Goal: Task Accomplishment & Management: Manage account settings

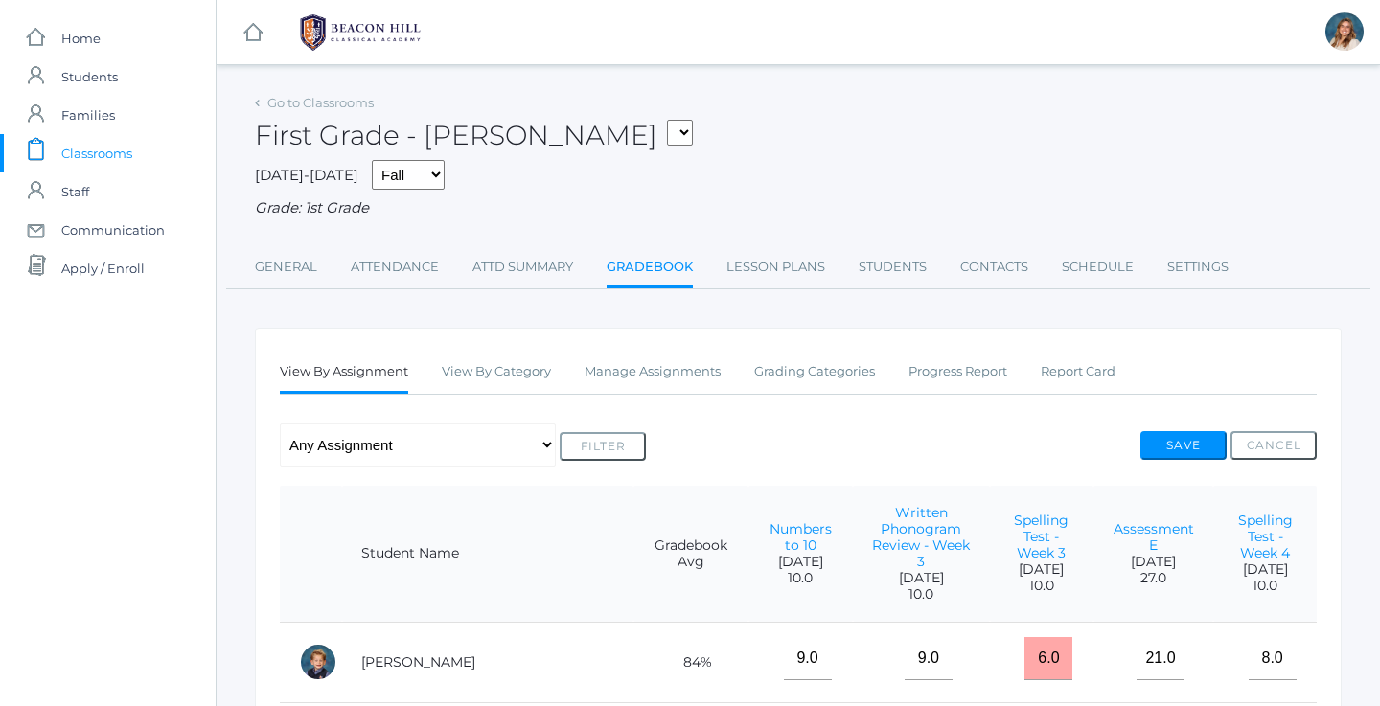
click at [89, 152] on span "Classrooms" at bounding box center [96, 153] width 71 height 38
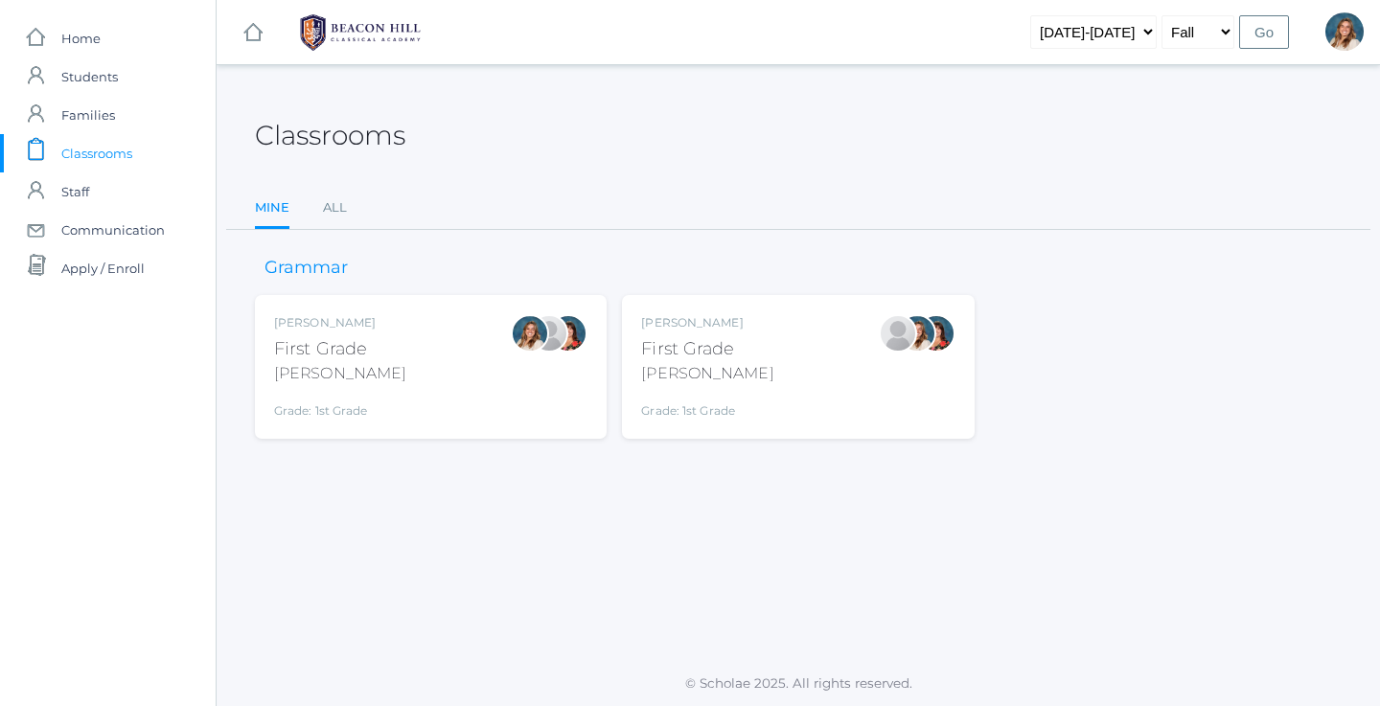
click at [400, 343] on div "[PERSON_NAME] First Grade [PERSON_NAME] Grade: 1st Grade 01LA" at bounding box center [430, 366] width 313 height 105
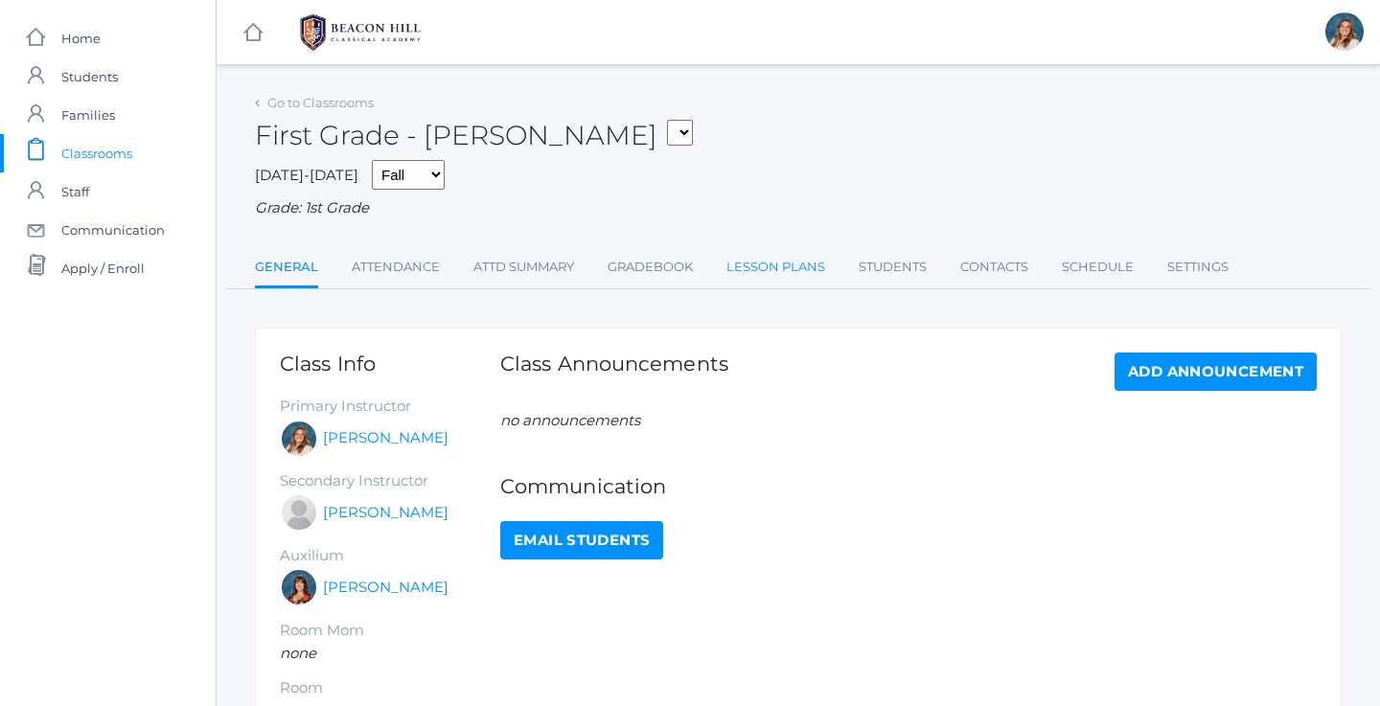
click at [767, 257] on link "Lesson Plans" at bounding box center [775, 267] width 99 height 38
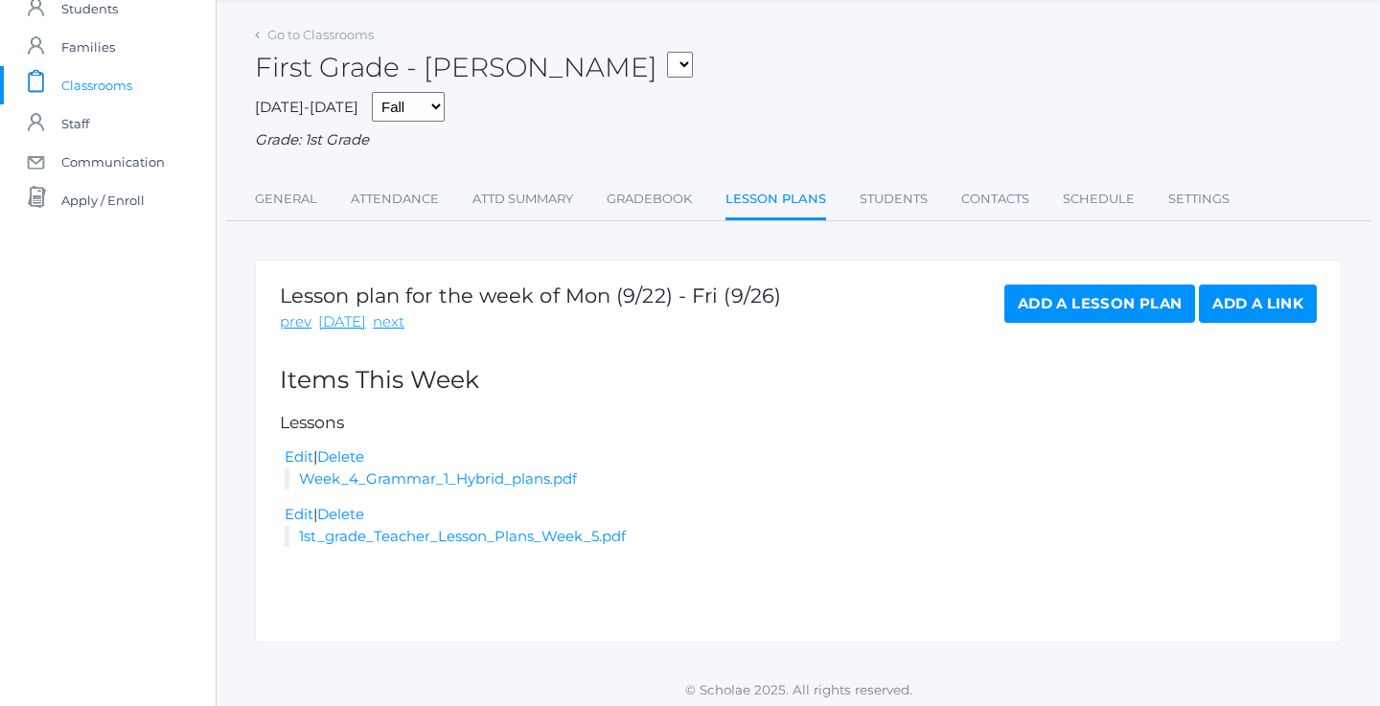
scroll to position [67, 0]
click at [380, 314] on link "next" at bounding box center [389, 323] width 32 height 22
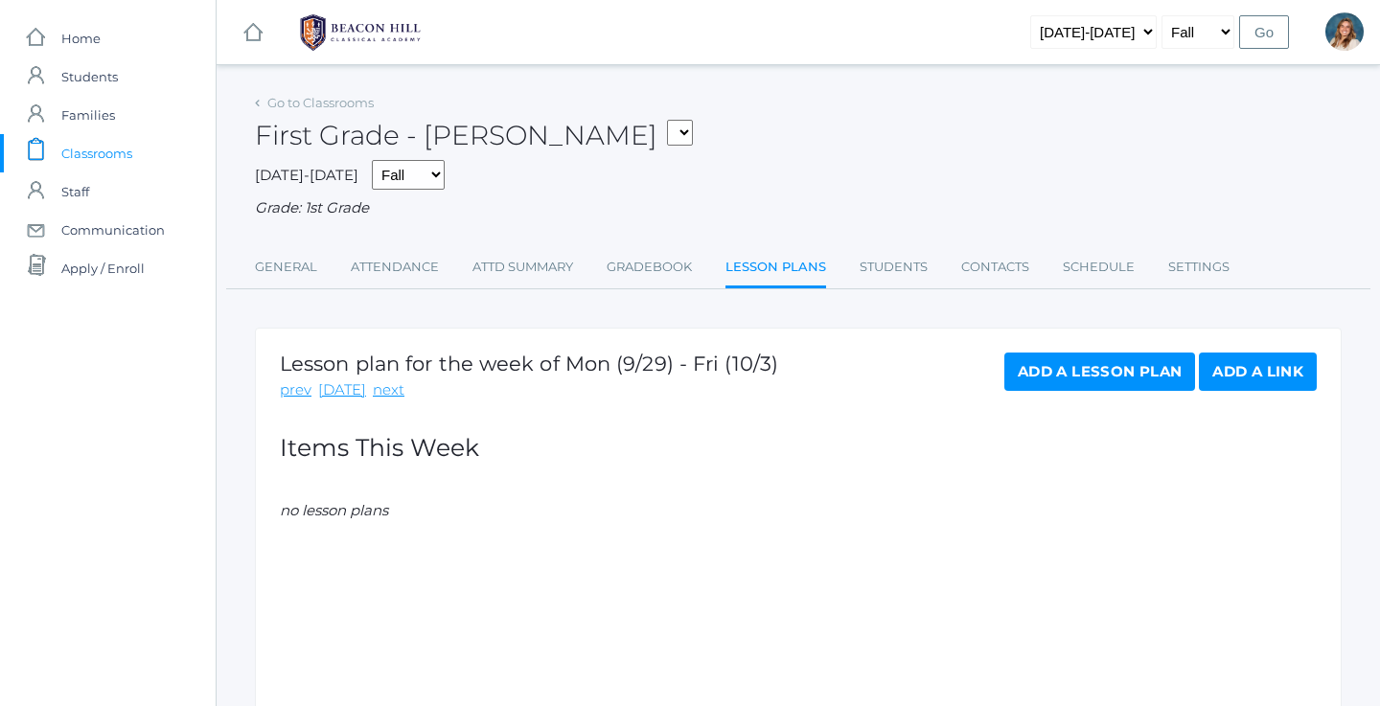
click at [1051, 369] on link "Add a Lesson Plan" at bounding box center [1099, 372] width 191 height 38
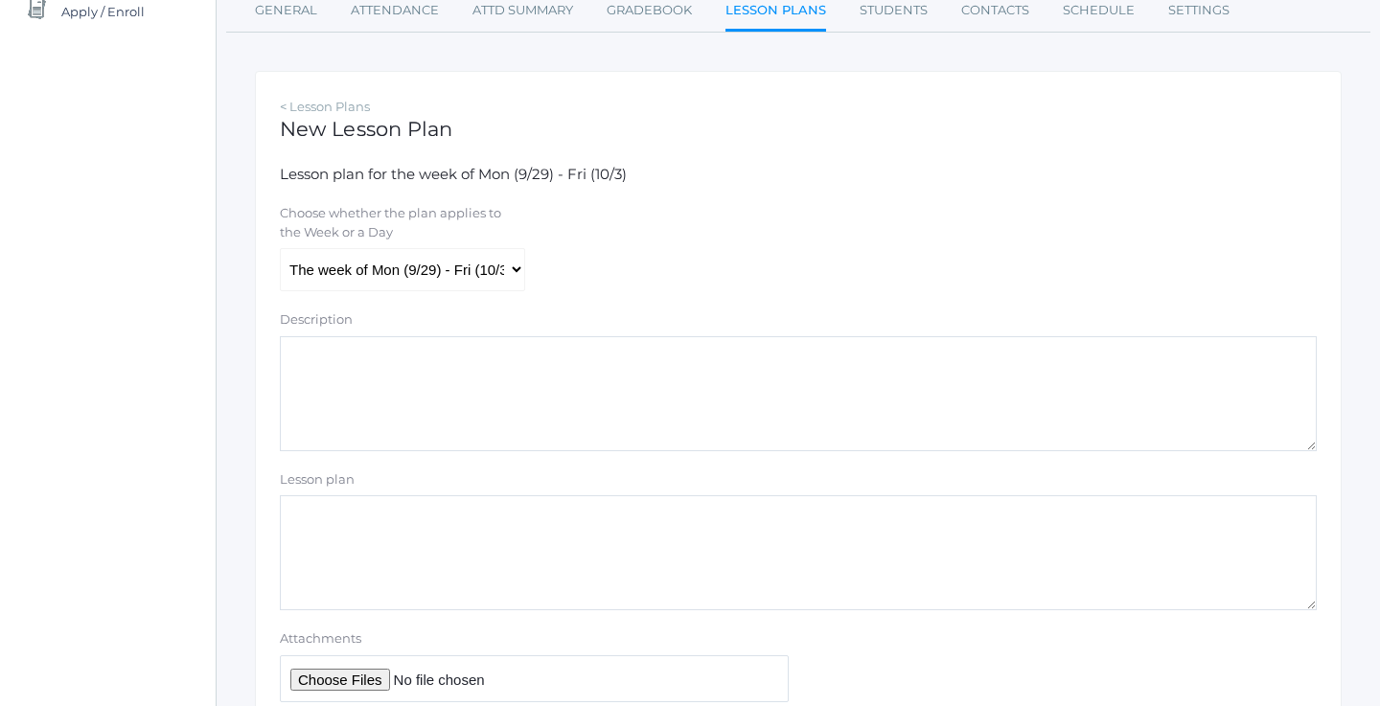
scroll to position [322, 0]
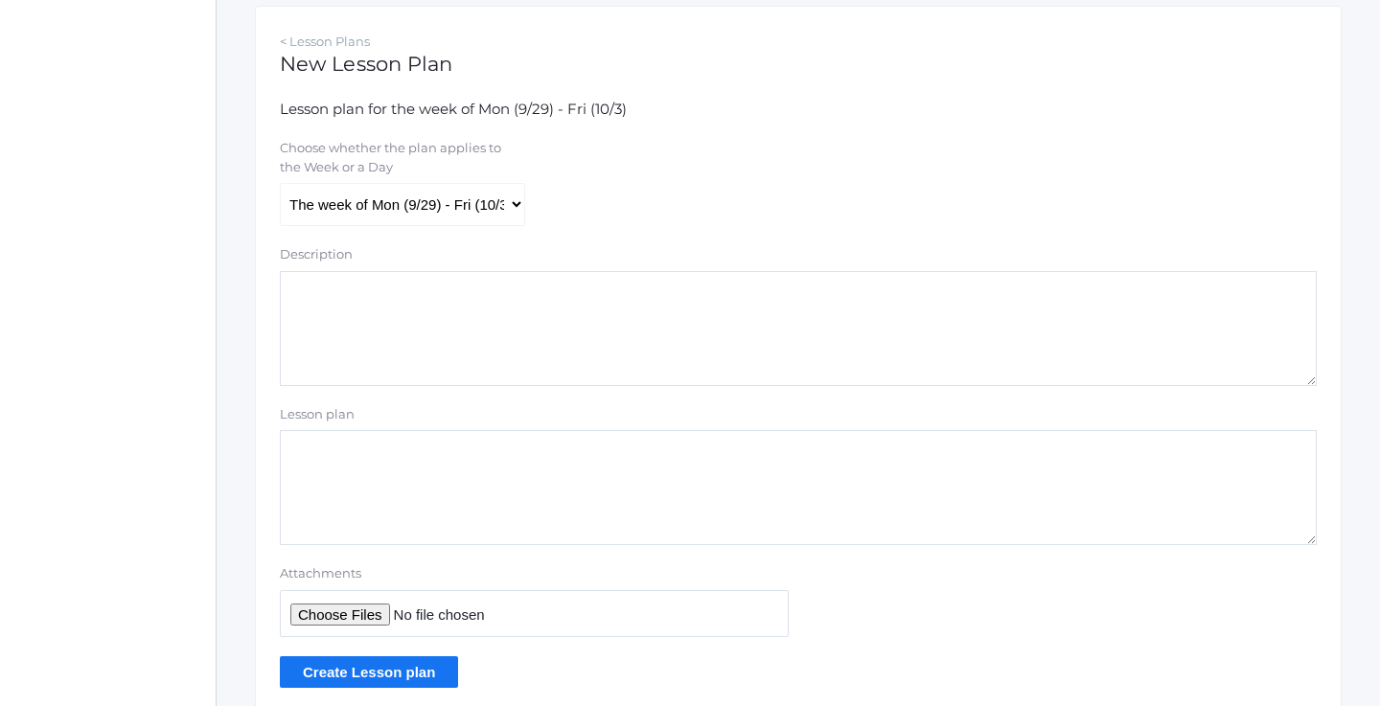
click at [365, 612] on input "Attachments" at bounding box center [534, 613] width 509 height 47
type input "C:\fakepath\Week 5 Grammar 1 Hybrid plans.pdf"
click at [376, 657] on input "Create Lesson plan" at bounding box center [369, 673] width 178 height 32
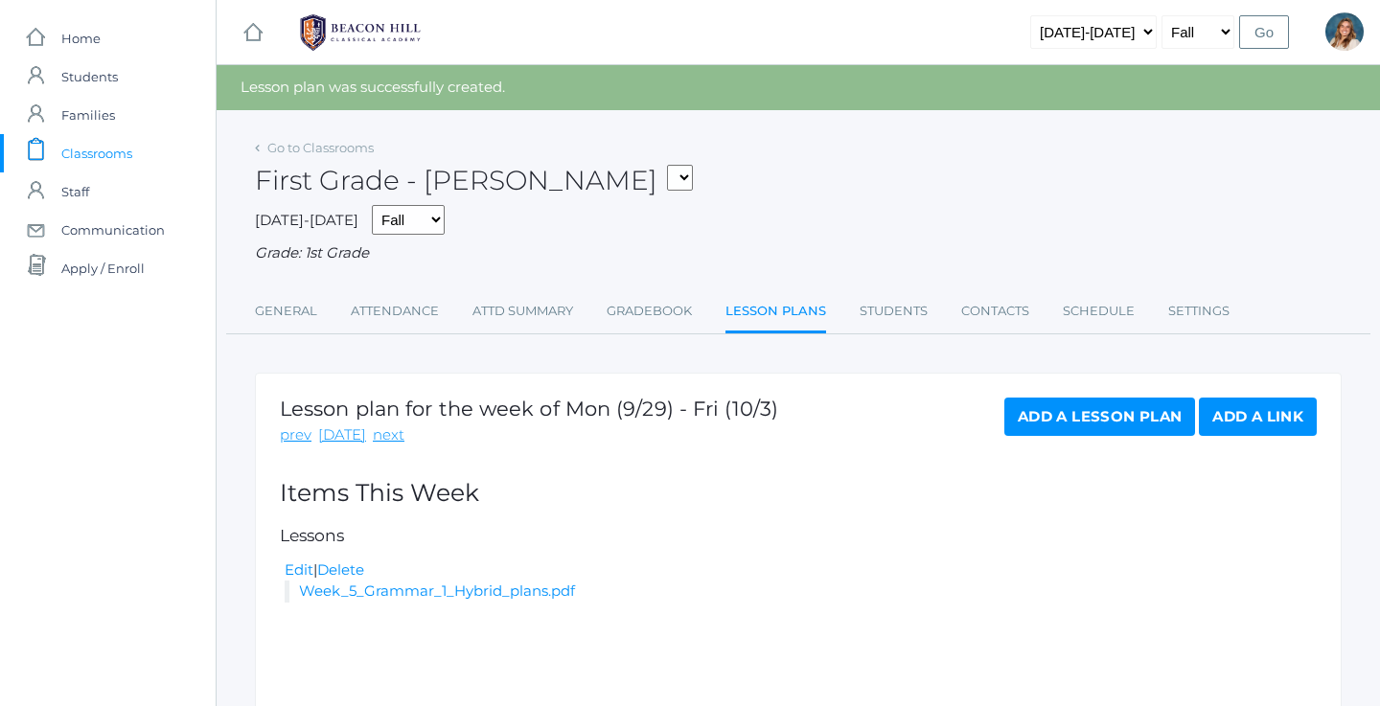
click at [100, 144] on span "Classrooms" at bounding box center [96, 153] width 71 height 38
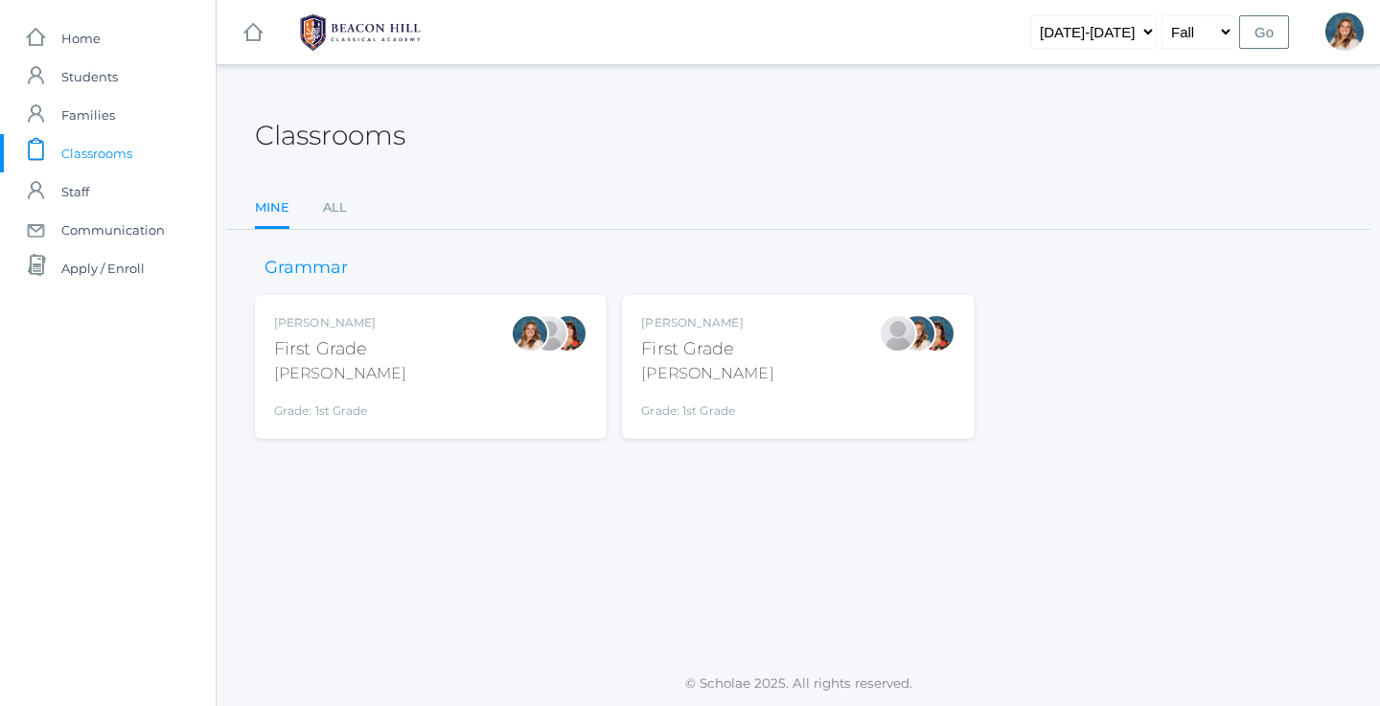
click at [758, 394] on div "Jaimie Watson First Grade Watson Grade: 1st Grade 01LA" at bounding box center [797, 366] width 313 height 105
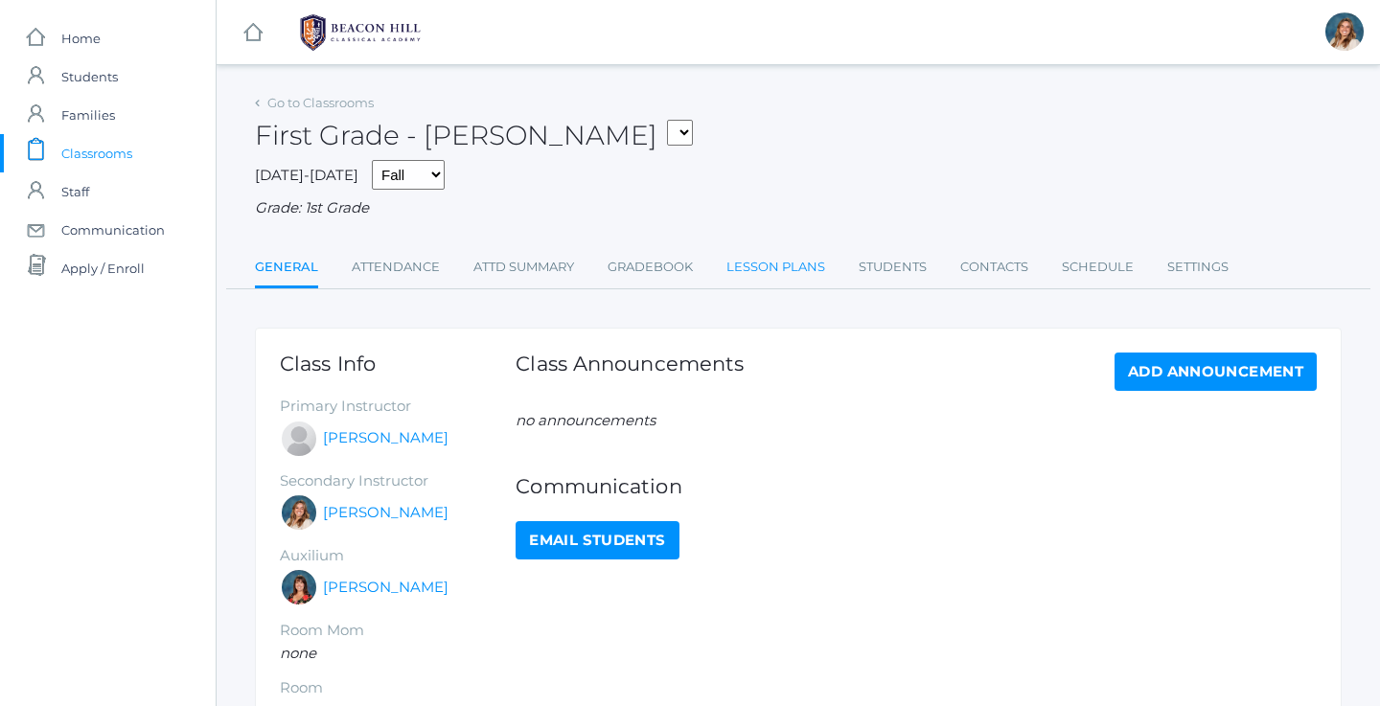
click at [773, 259] on link "Lesson Plans" at bounding box center [775, 267] width 99 height 38
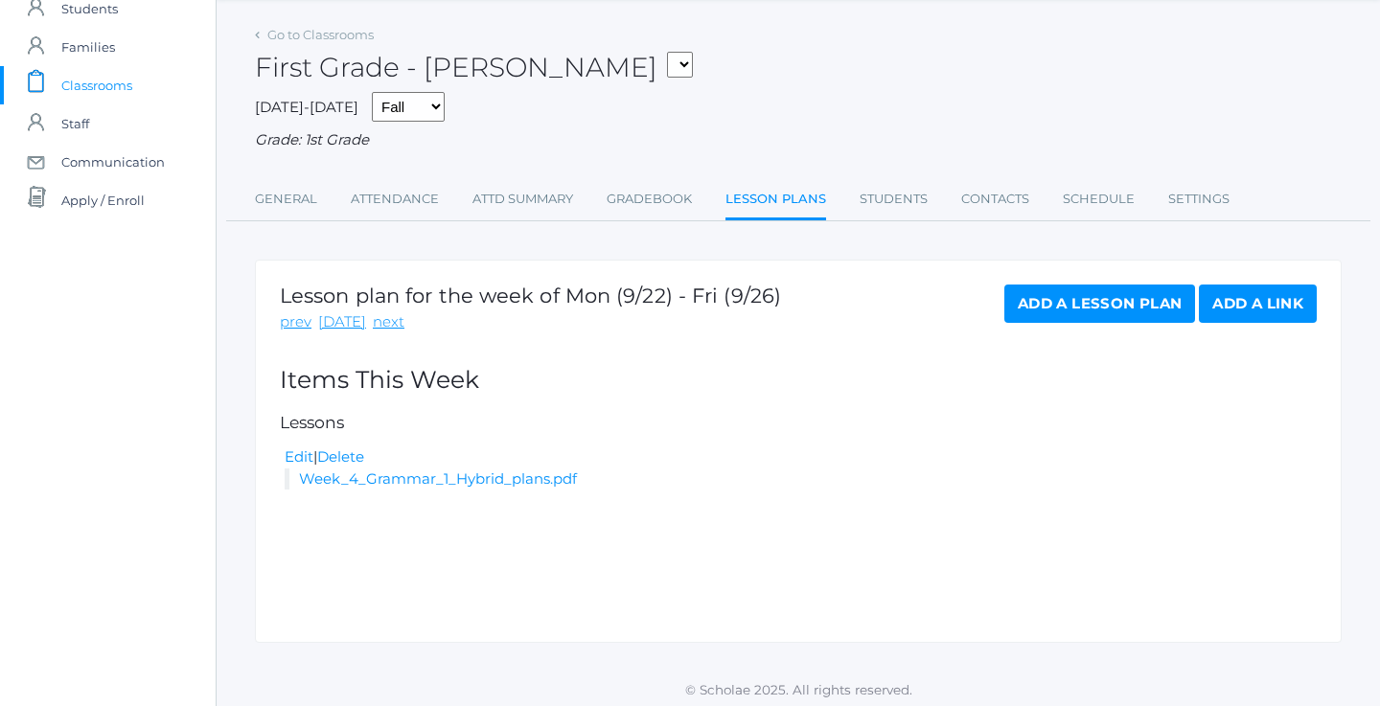
scroll to position [67, 0]
click at [386, 313] on link "next" at bounding box center [389, 323] width 32 height 22
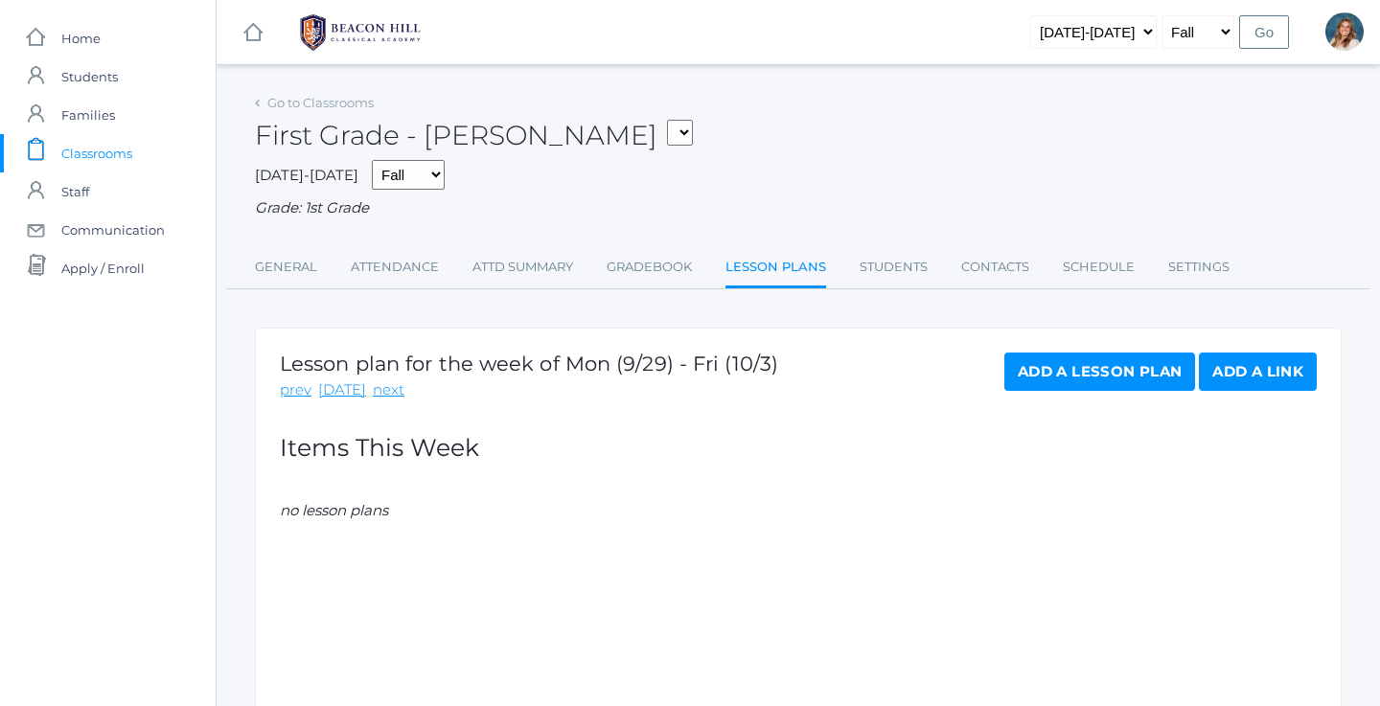
click at [1078, 368] on link "Add a Lesson Plan" at bounding box center [1099, 372] width 191 height 38
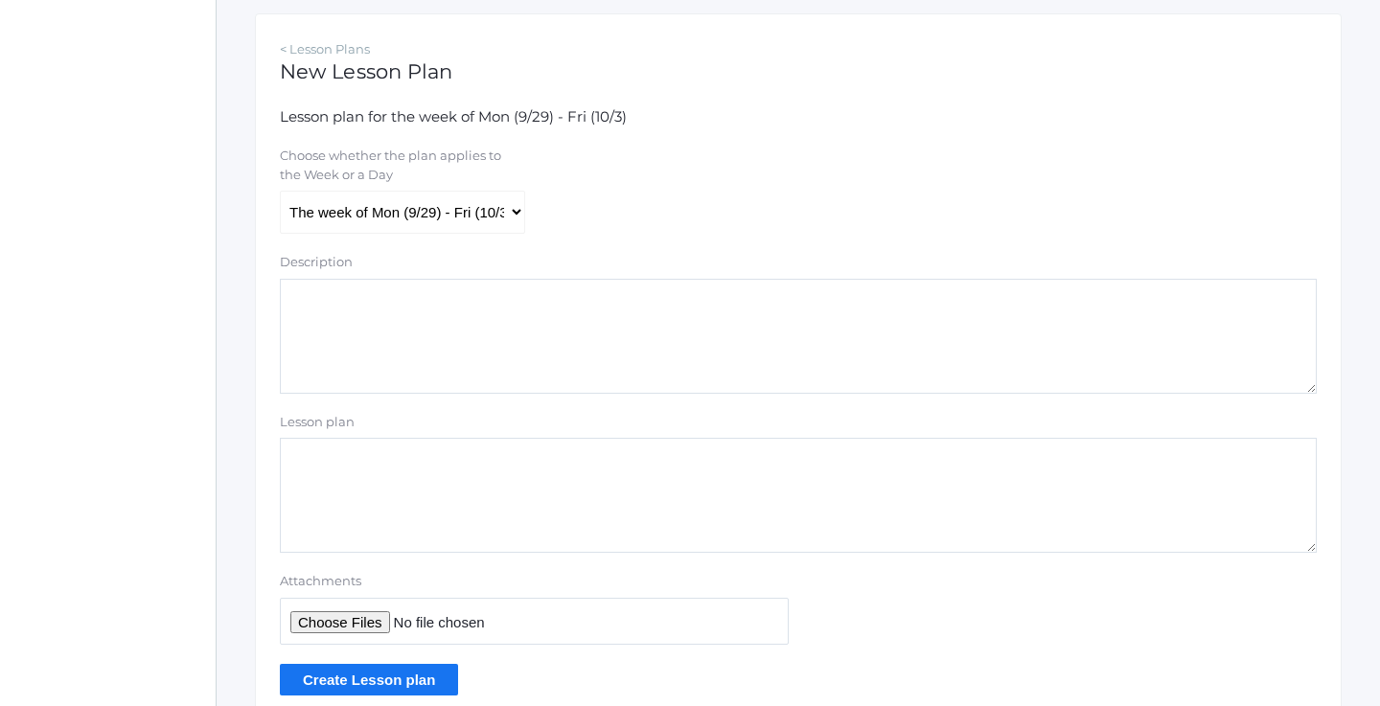
scroll to position [340, 0]
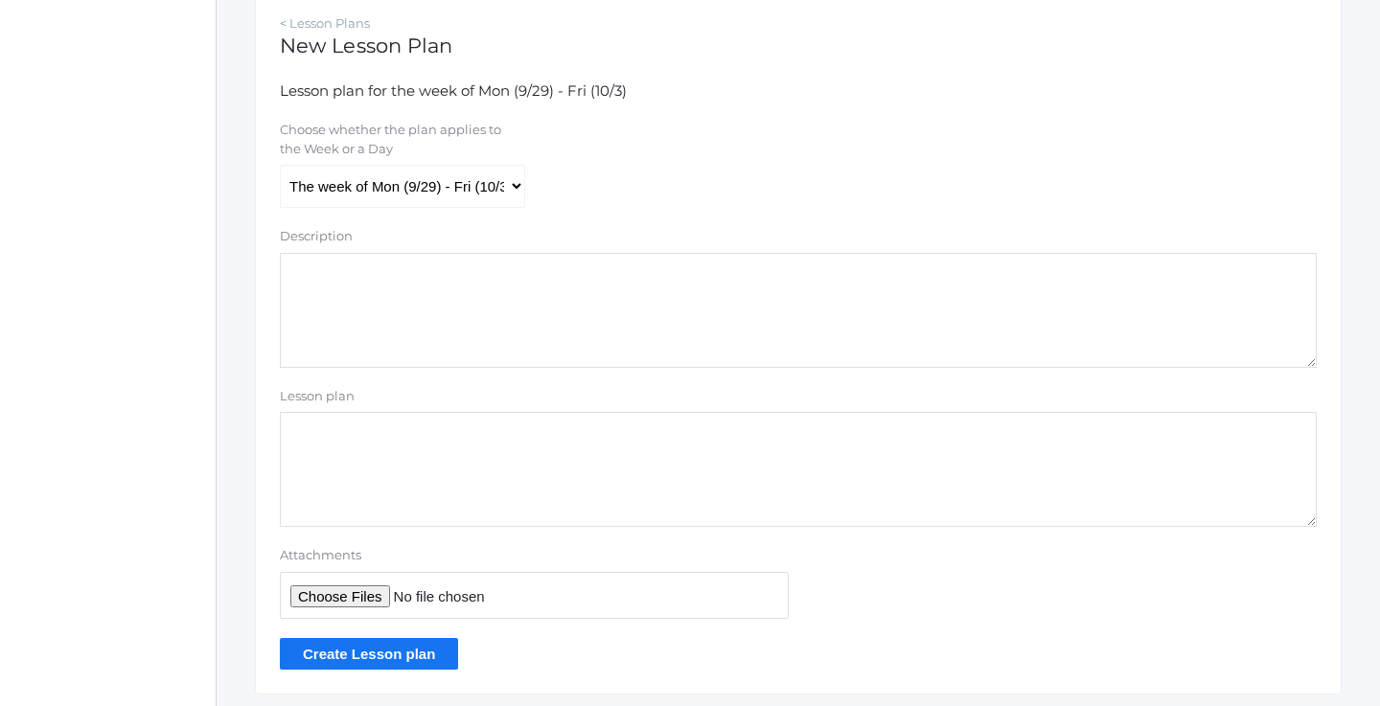
click at [381, 582] on input "Attachments" at bounding box center [534, 595] width 509 height 47
type input "C:\fakepath\Week 5 Grammar 1 Hybrid plans.pdf"
click at [406, 648] on input "Create Lesson plan" at bounding box center [369, 654] width 178 height 32
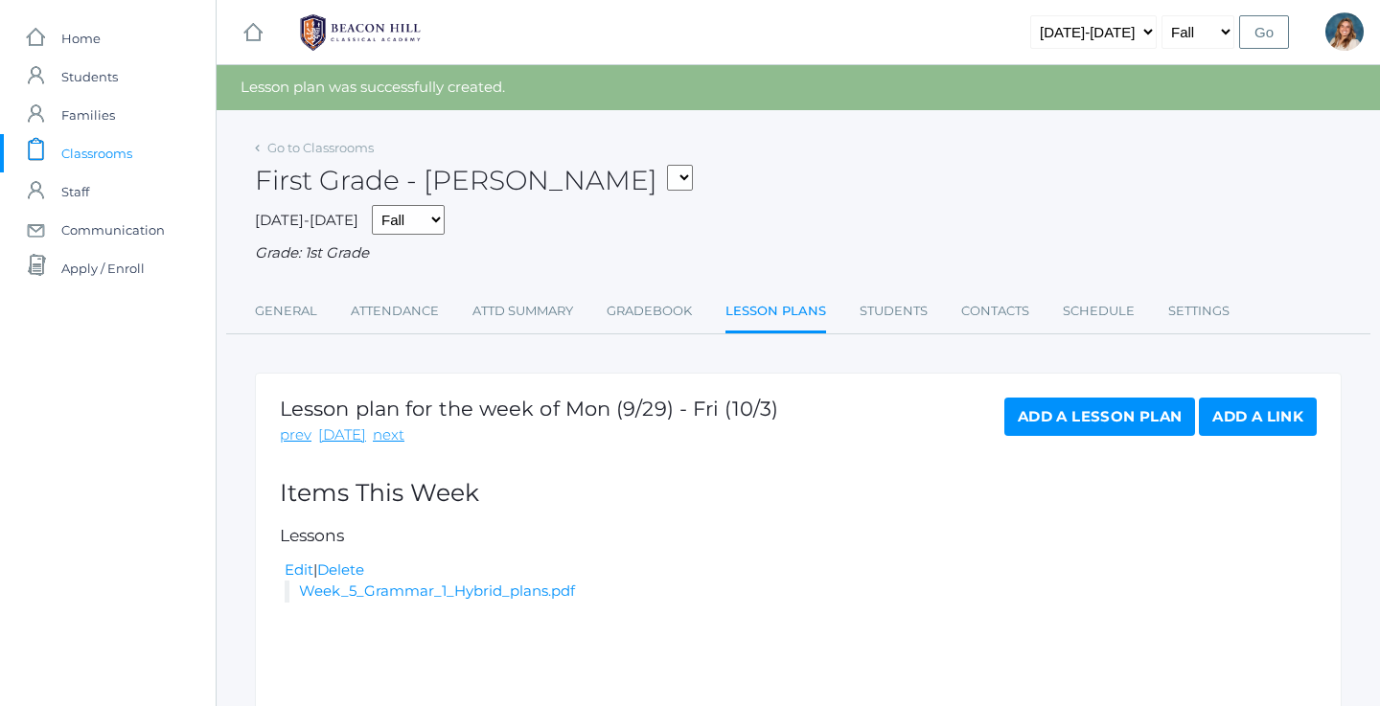
click at [94, 157] on span "Classrooms" at bounding box center [96, 153] width 71 height 38
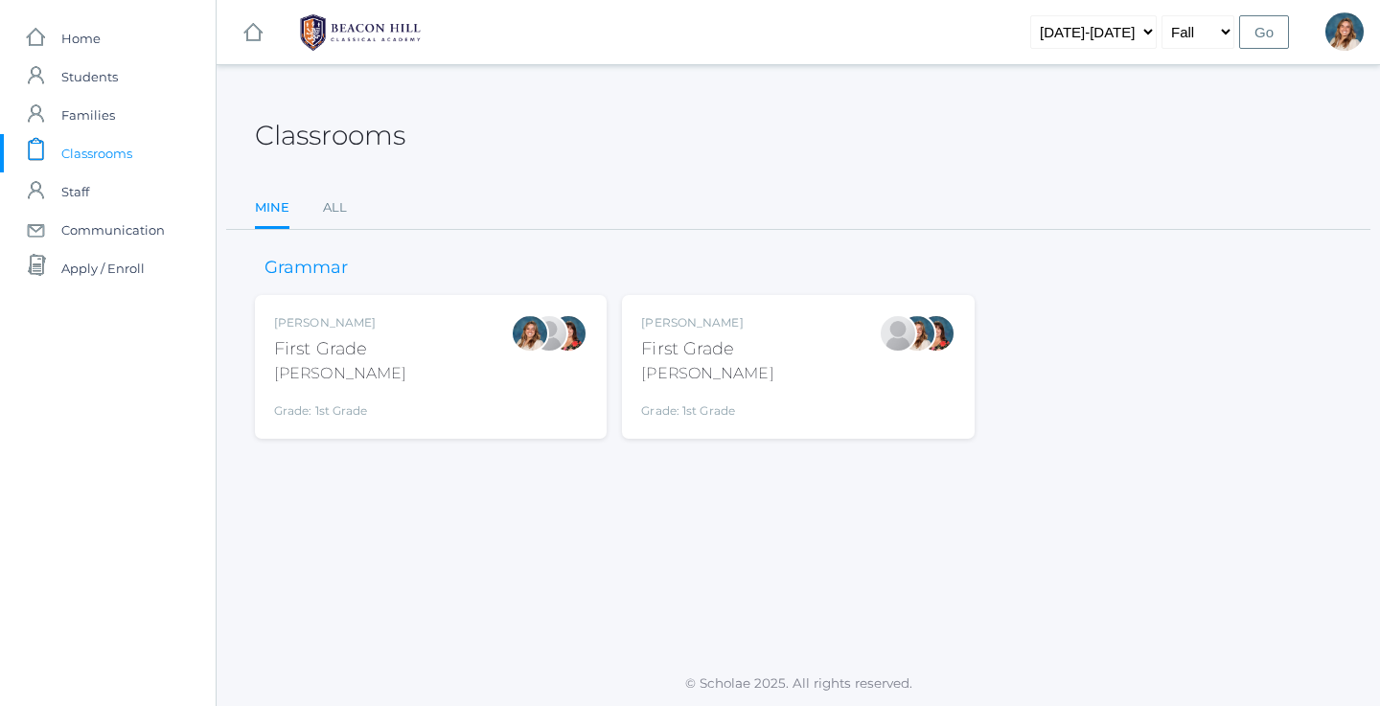
click at [395, 358] on div "[PERSON_NAME] First Grade [PERSON_NAME] Grade: 1st Grade 01LA" at bounding box center [430, 366] width 313 height 105
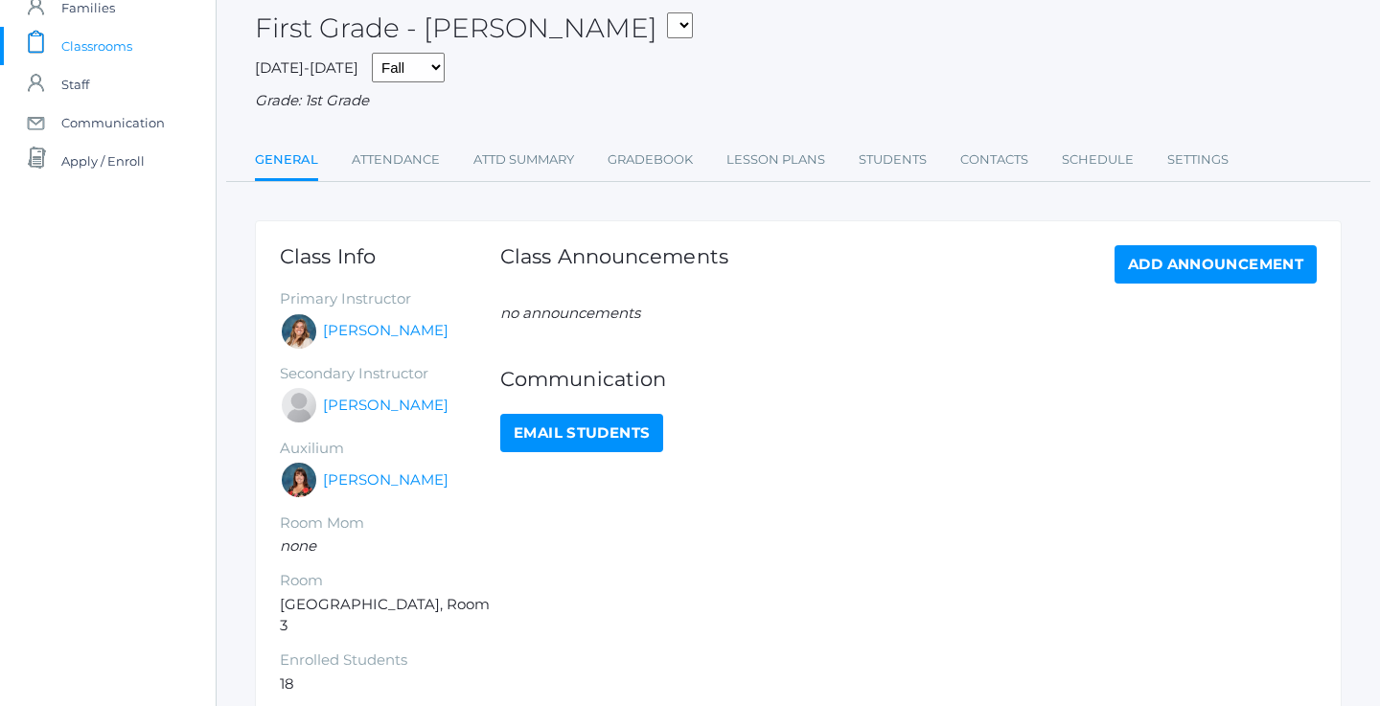
scroll to position [96, 0]
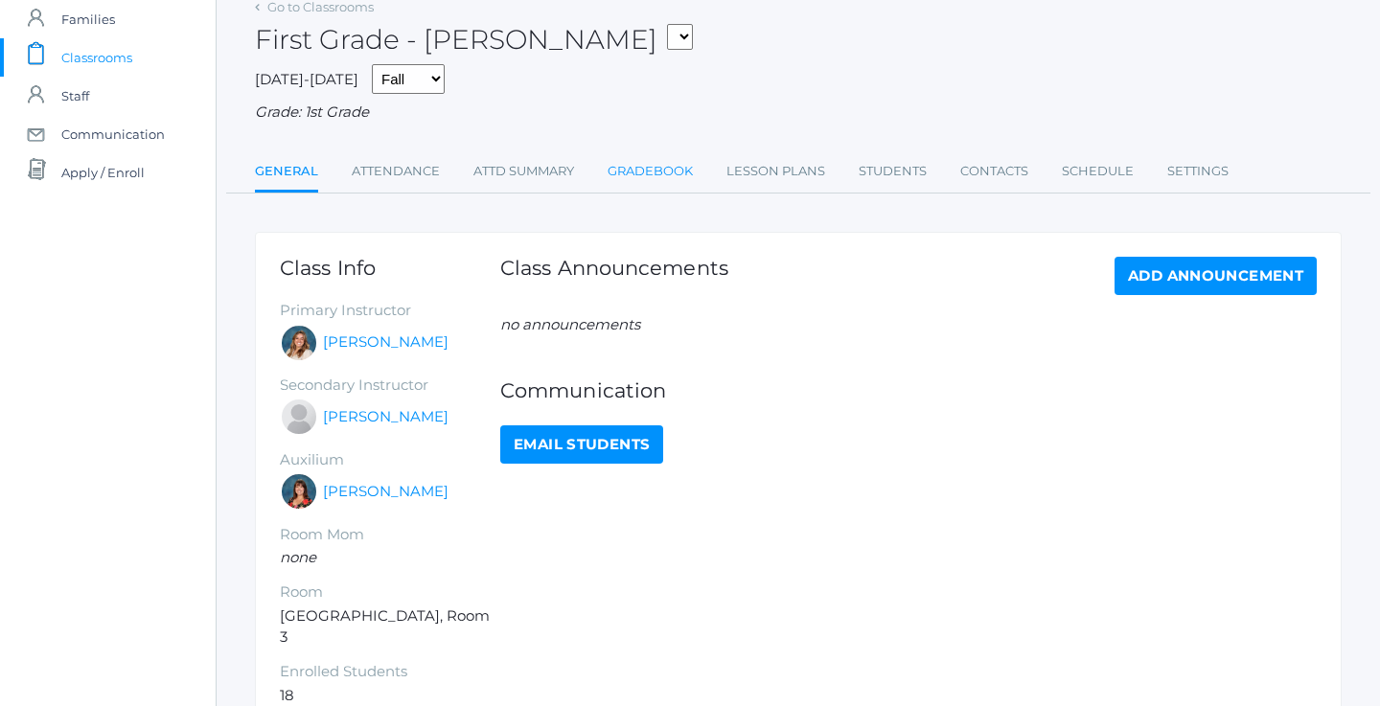
click at [666, 153] on link "Gradebook" at bounding box center [650, 171] width 85 height 38
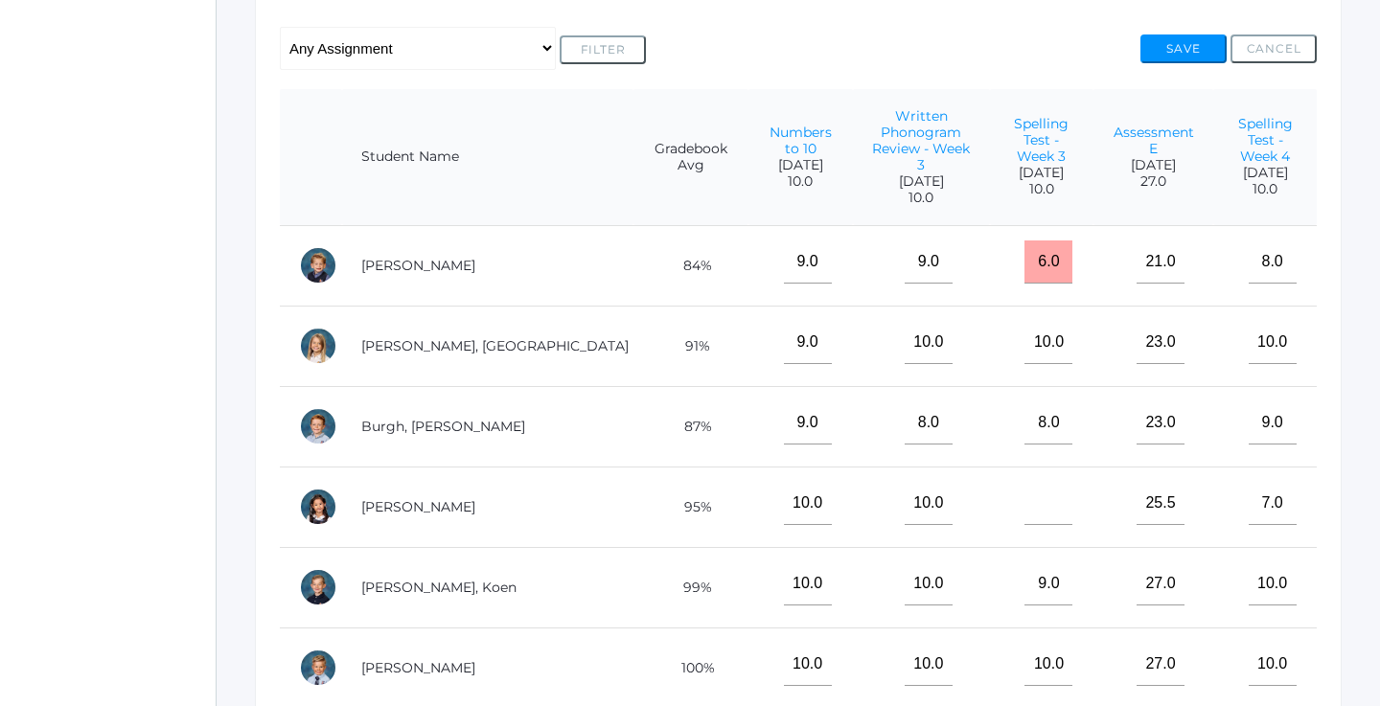
scroll to position [400, 0]
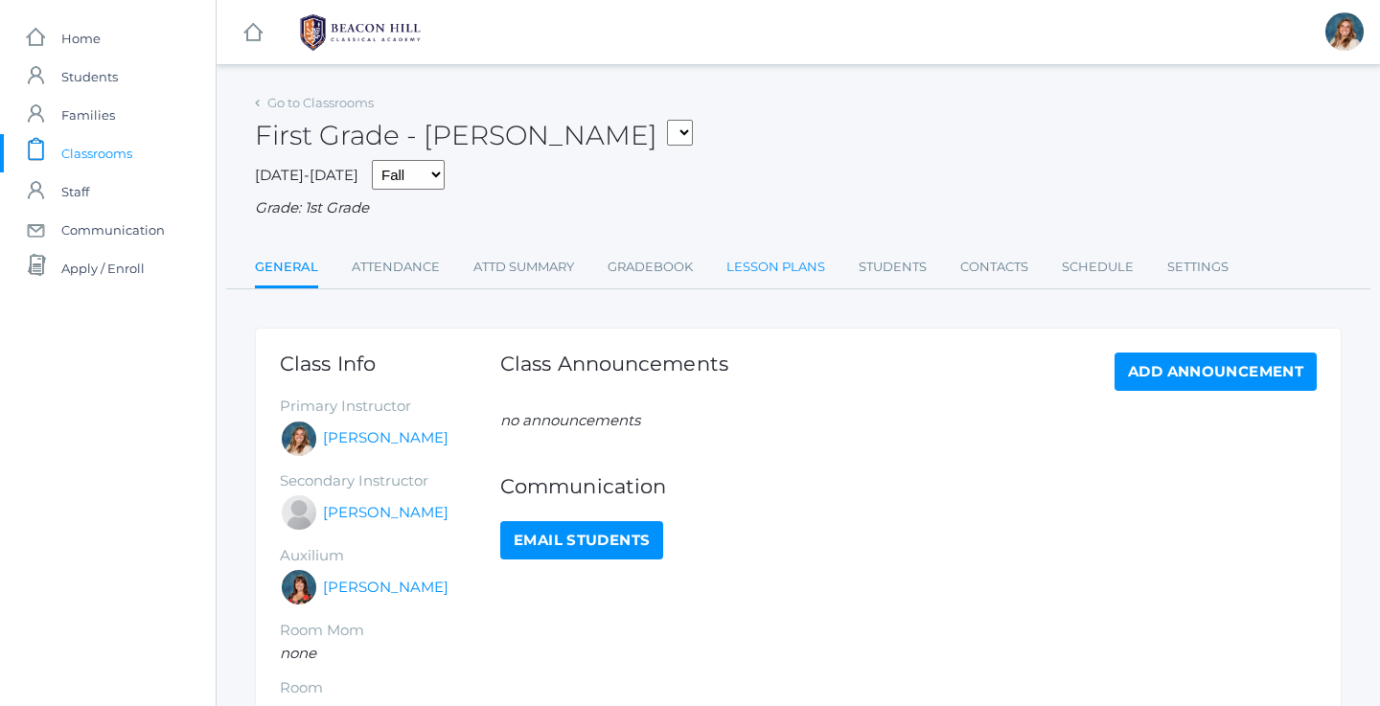
click at [735, 253] on link "Lesson Plans" at bounding box center [775, 267] width 99 height 38
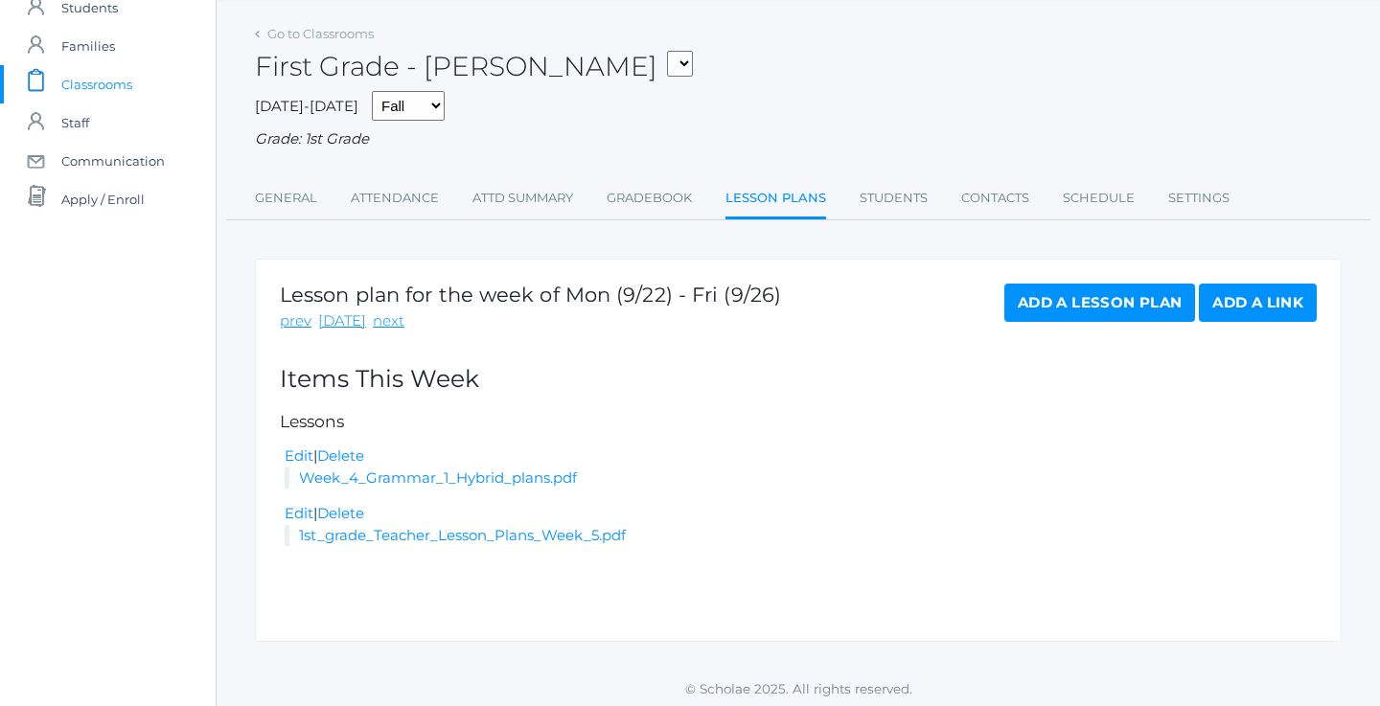
scroll to position [67, 0]
click at [382, 312] on link "next" at bounding box center [389, 323] width 32 height 22
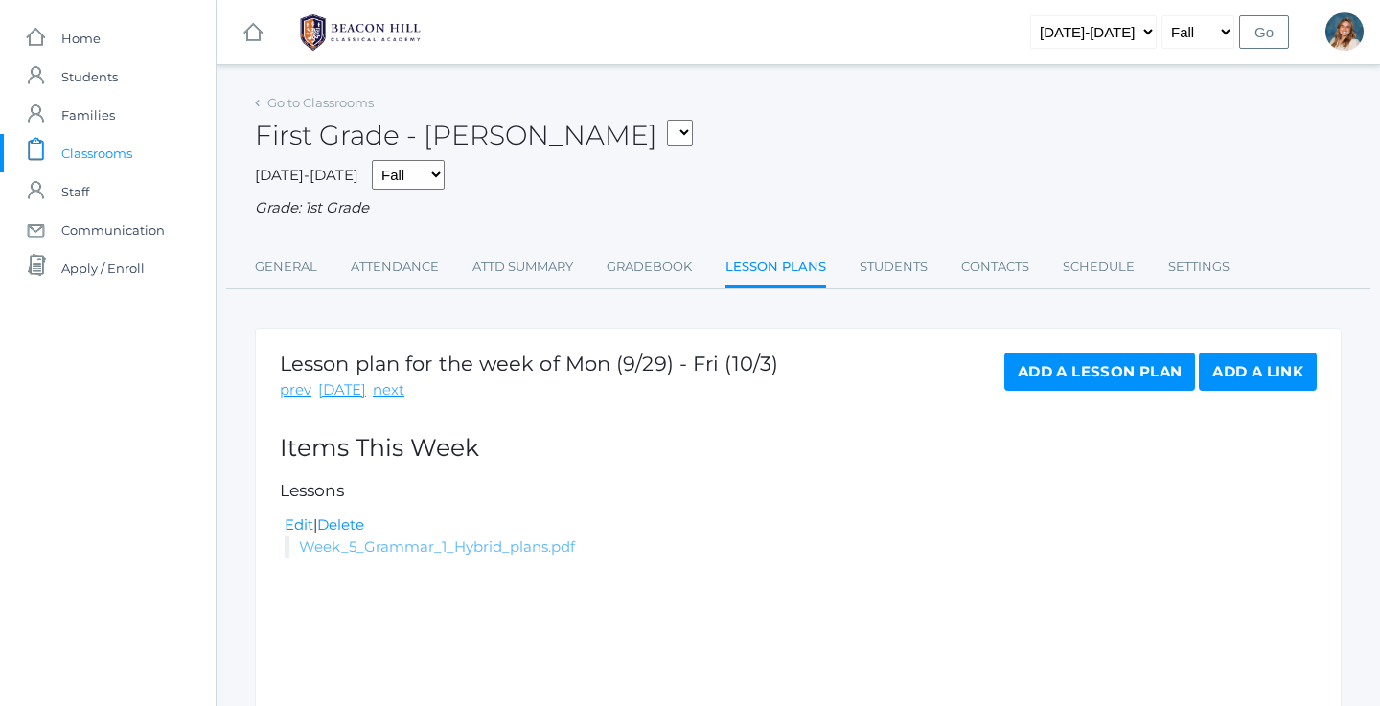
click at [406, 538] on link "Week_5_Grammar_1_Hybrid_plans.pdf" at bounding box center [437, 547] width 276 height 18
click at [107, 143] on span "Classrooms" at bounding box center [96, 153] width 71 height 38
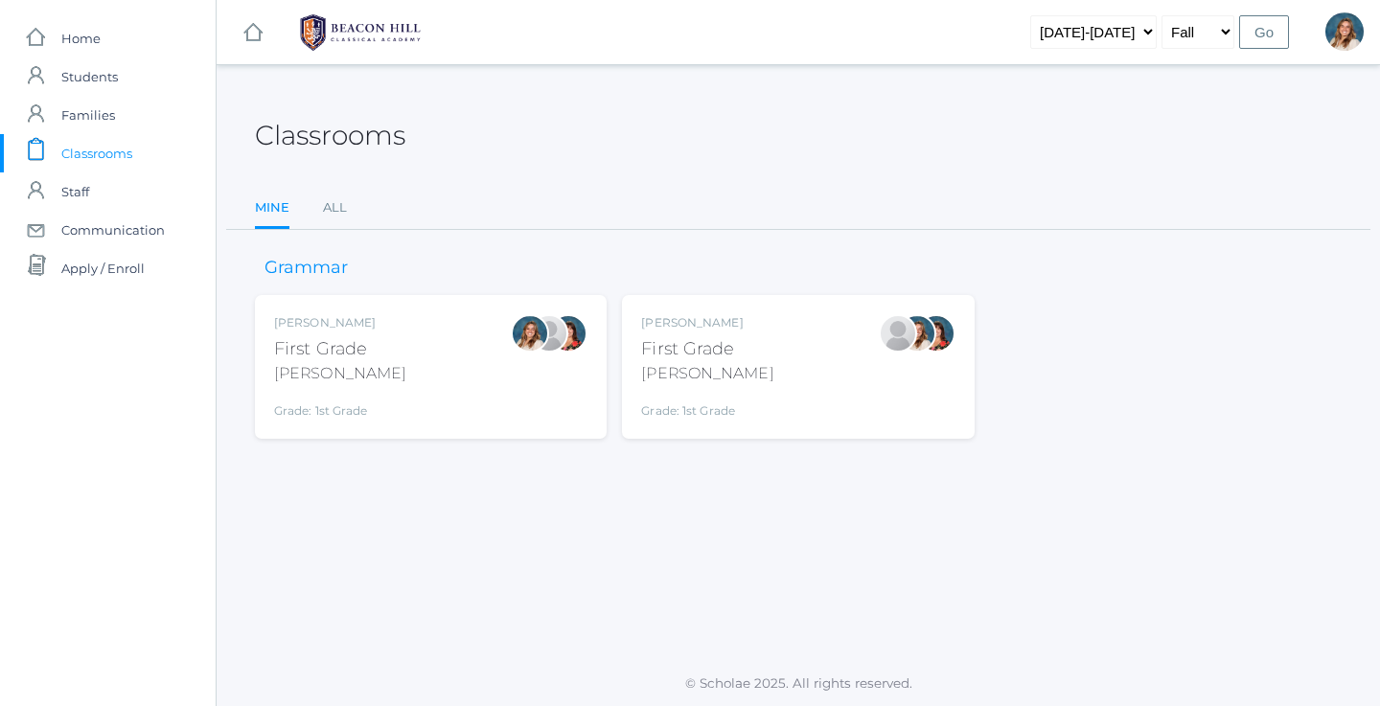
click at [780, 322] on div "Jaimie Watson First Grade Watson Grade: 1st Grade 01LA" at bounding box center [797, 366] width 313 height 105
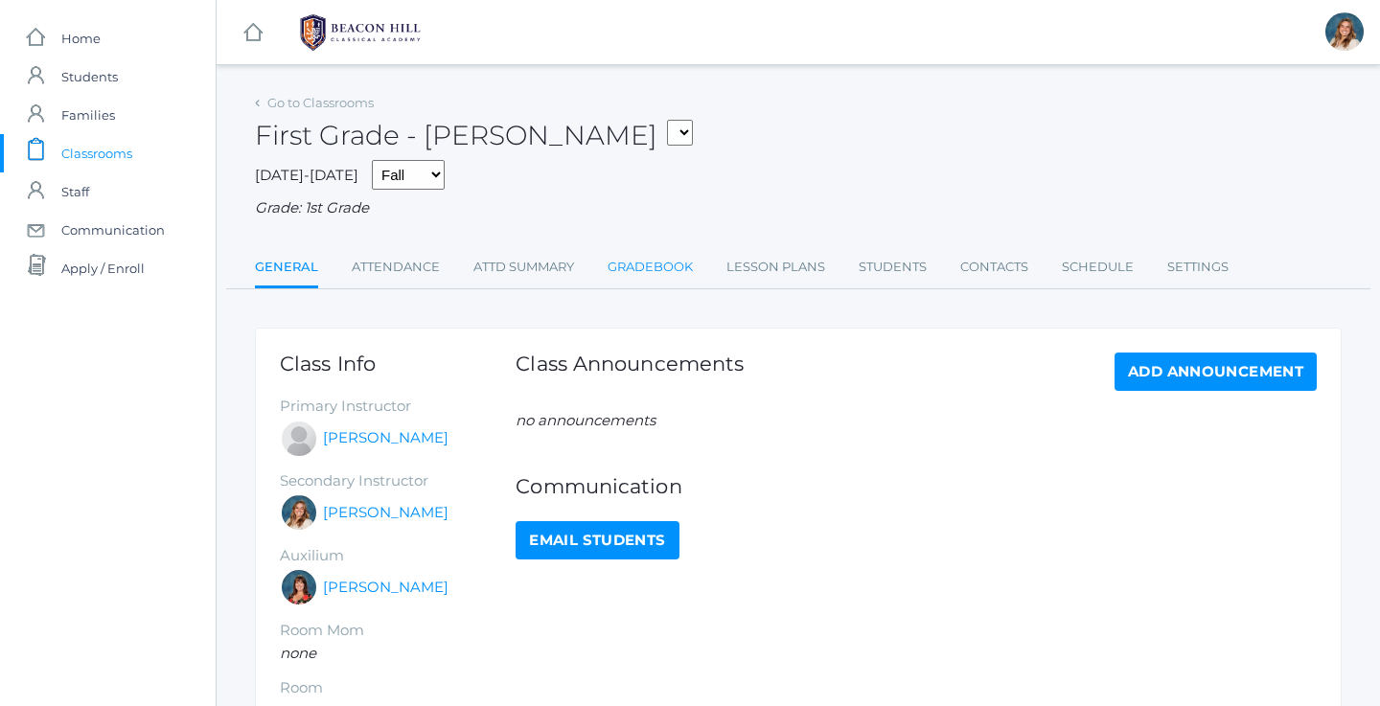
click at [667, 265] on link "Gradebook" at bounding box center [650, 267] width 85 height 38
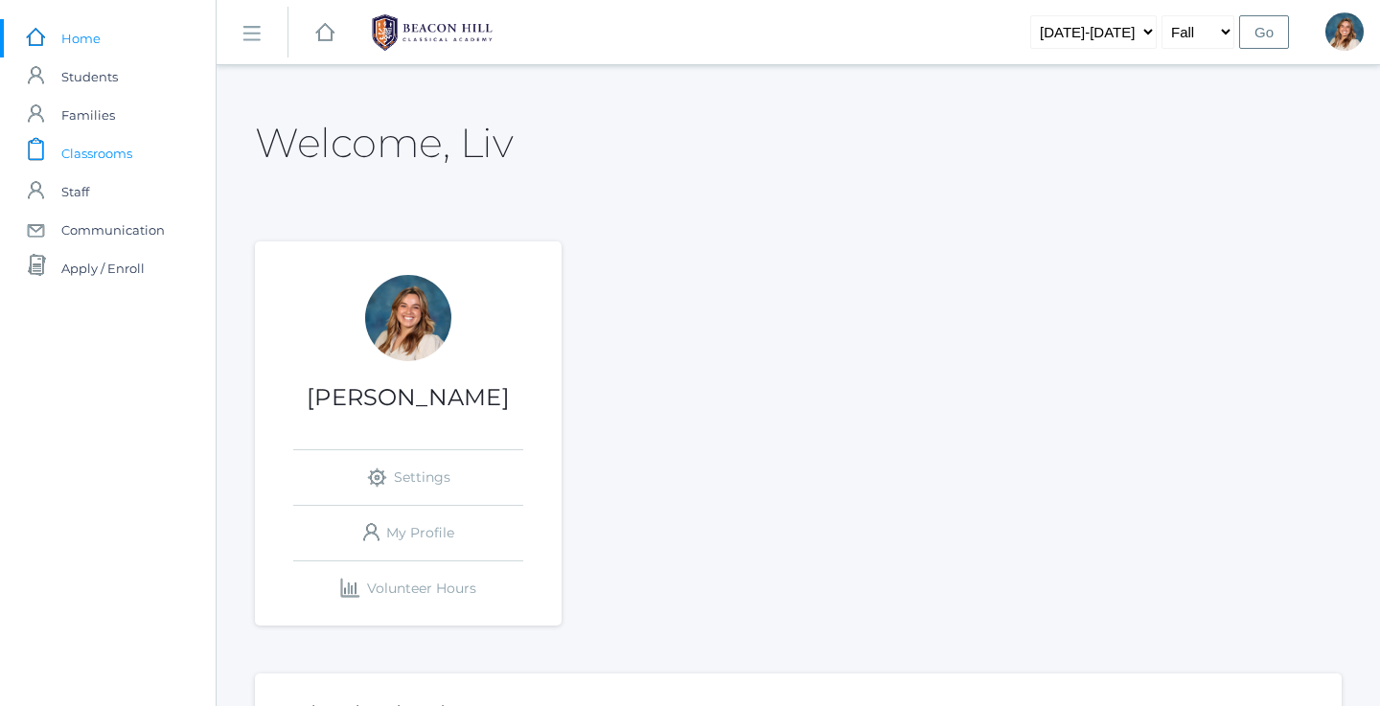
click at [79, 153] on span "Classrooms" at bounding box center [96, 153] width 71 height 38
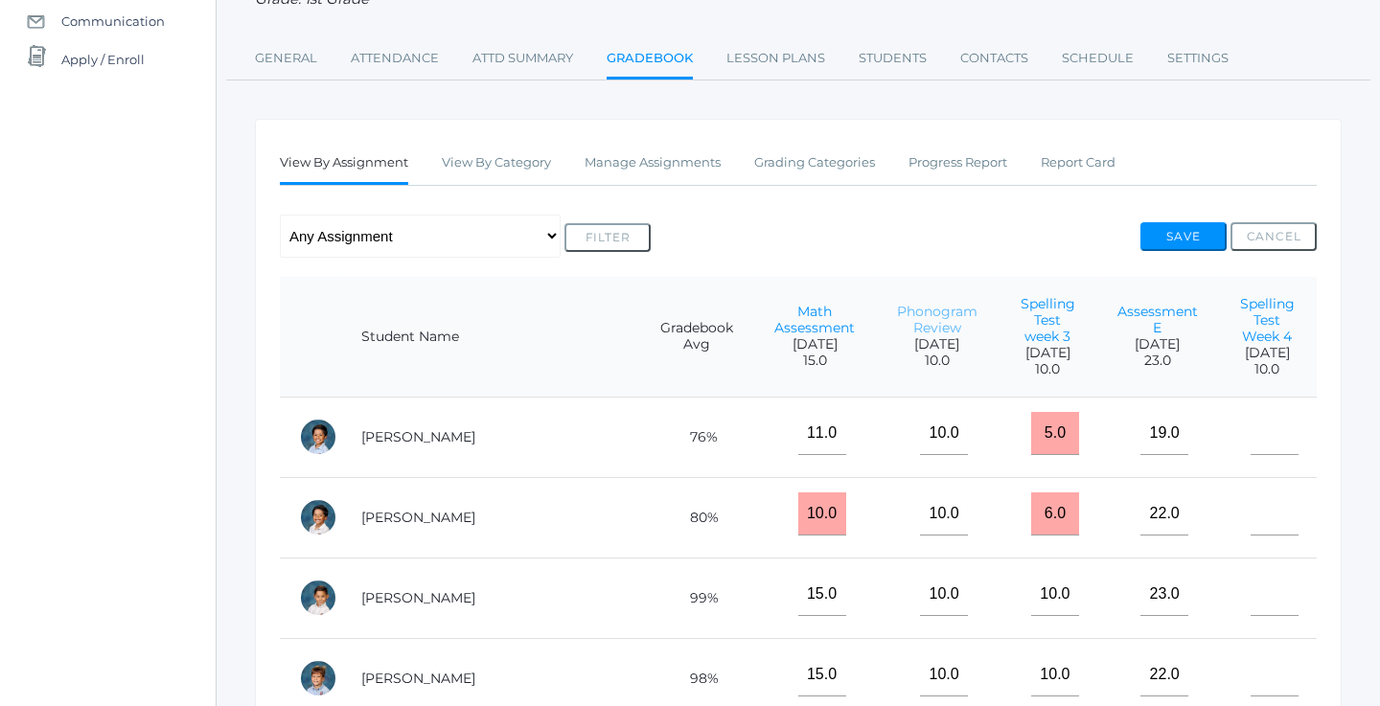
click at [897, 305] on link "Phonogram Review" at bounding box center [937, 320] width 81 height 34
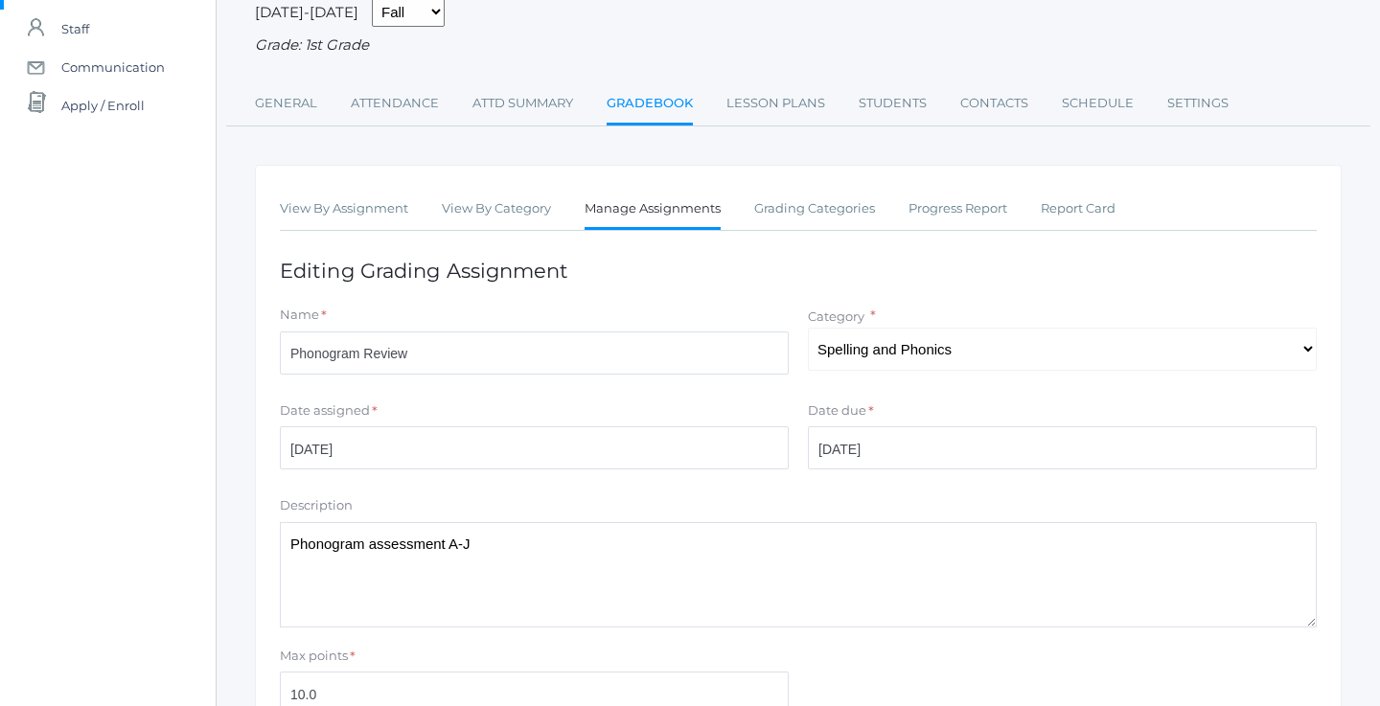
scroll to position [195, 0]
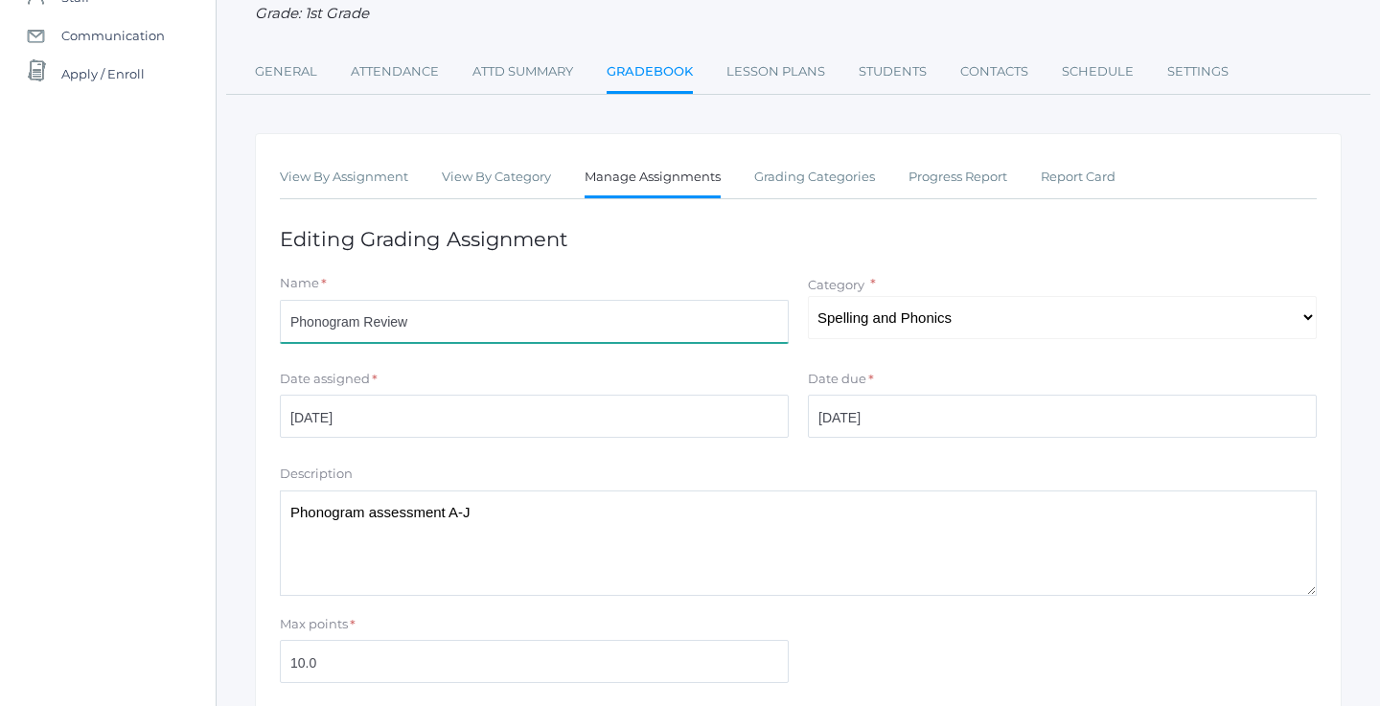
click at [294, 309] on input "Phonogram Review" at bounding box center [534, 321] width 509 height 43
click at [612, 318] on input "Written Phonogram Review" at bounding box center [534, 321] width 509 height 43
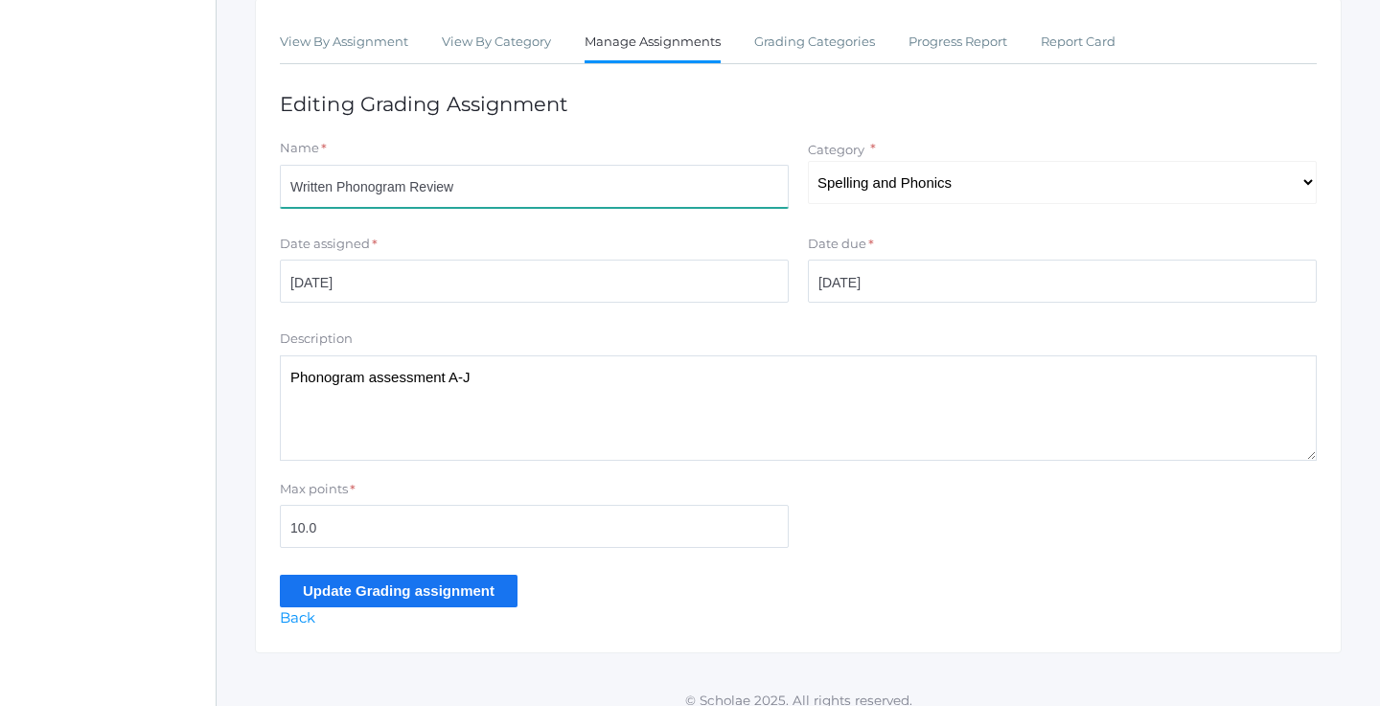
scroll to position [334, 0]
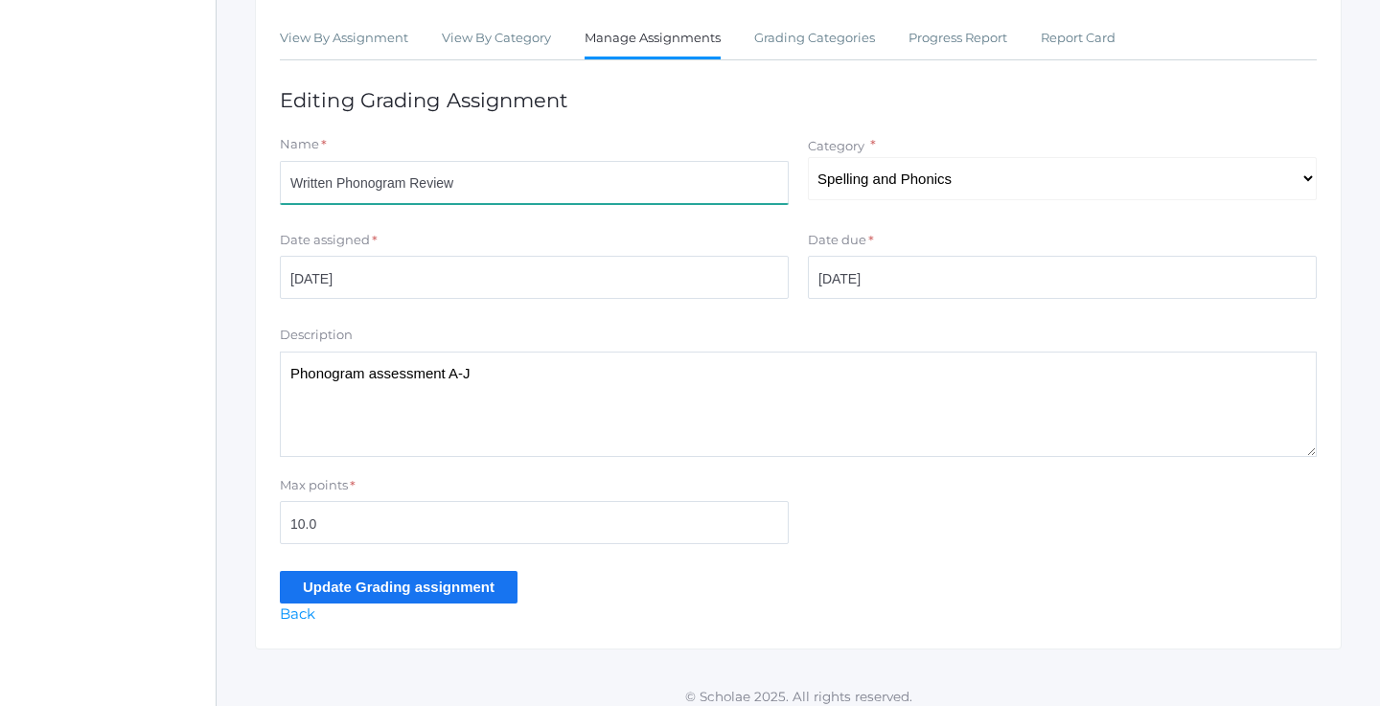
type input "Written Phonogram Review"
click at [403, 582] on input "Update Grading assignment" at bounding box center [399, 587] width 238 height 32
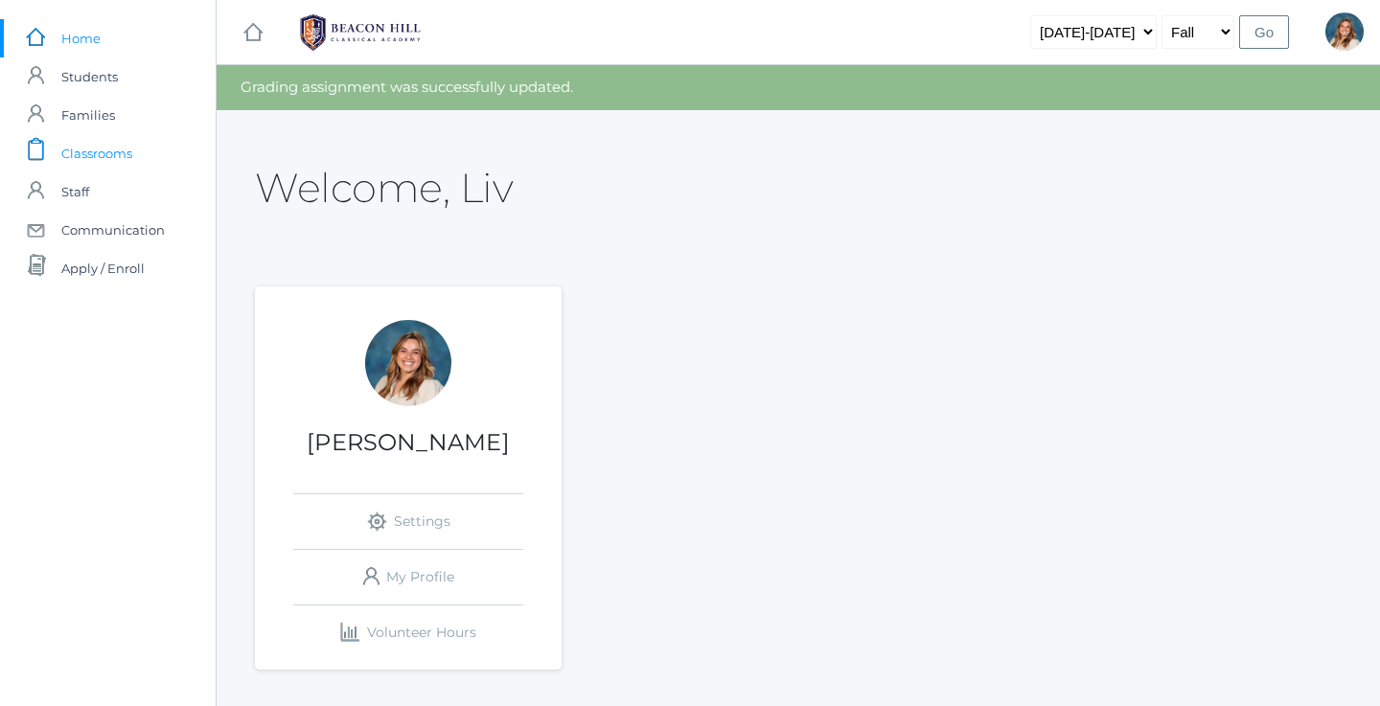
click at [105, 164] on span "Classrooms" at bounding box center [96, 153] width 71 height 38
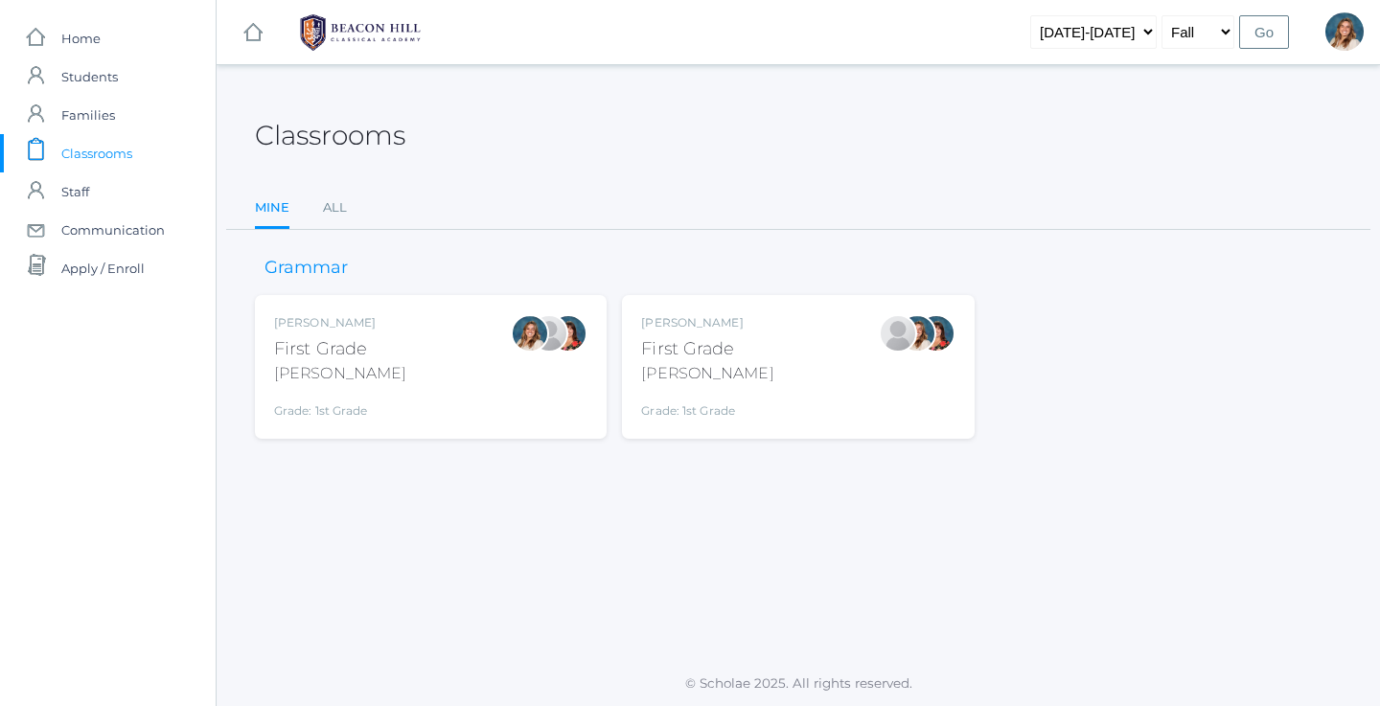
click at [412, 348] on div "[PERSON_NAME] First Grade [PERSON_NAME] Grade: 1st Grade 01LA" at bounding box center [430, 366] width 313 height 105
